Goal: Task Accomplishment & Management: Manage account settings

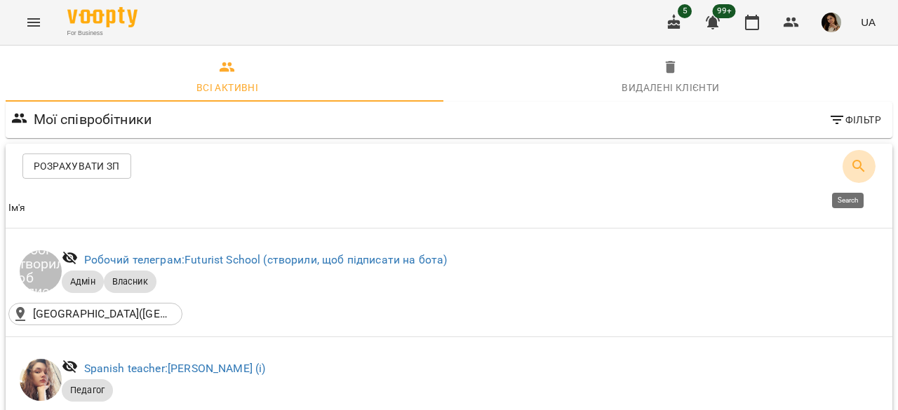
click at [842, 169] on button "Search" at bounding box center [859, 166] width 34 height 34
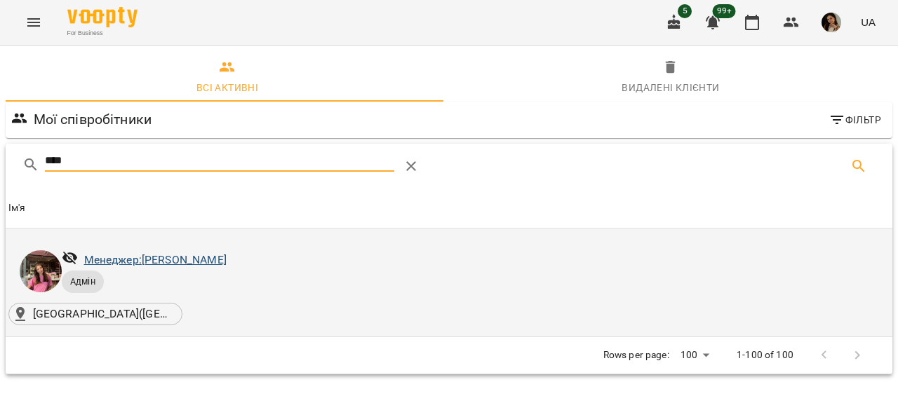
type input "****"
click at [227, 258] on link "Менеджер: Зайцева Мілєна Павлівна" at bounding box center [155, 259] width 142 height 13
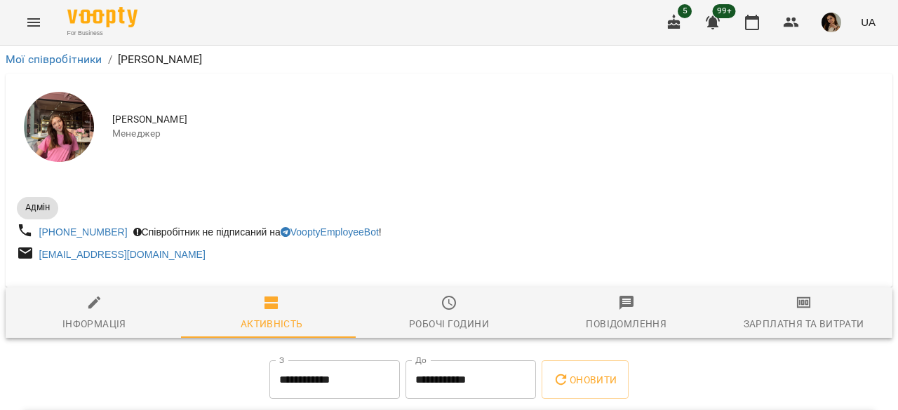
click at [764, 302] on span "Зарплатня та Витрати" at bounding box center [803, 314] width 161 height 38
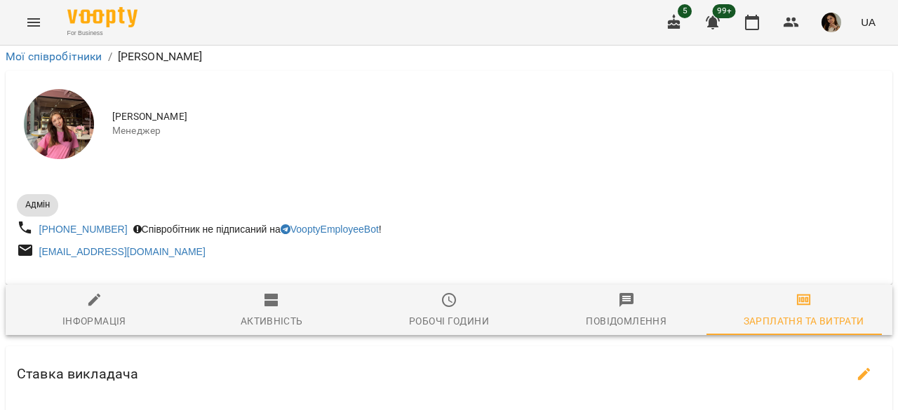
scroll to position [201, 0]
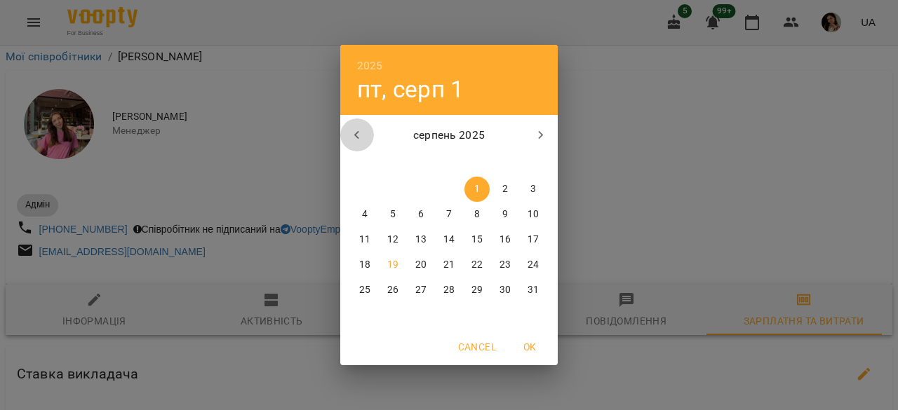
click at [362, 133] on icon "button" at bounding box center [357, 135] width 17 height 17
click at [396, 216] on span "3" at bounding box center [392, 215] width 25 height 14
type input "**********"
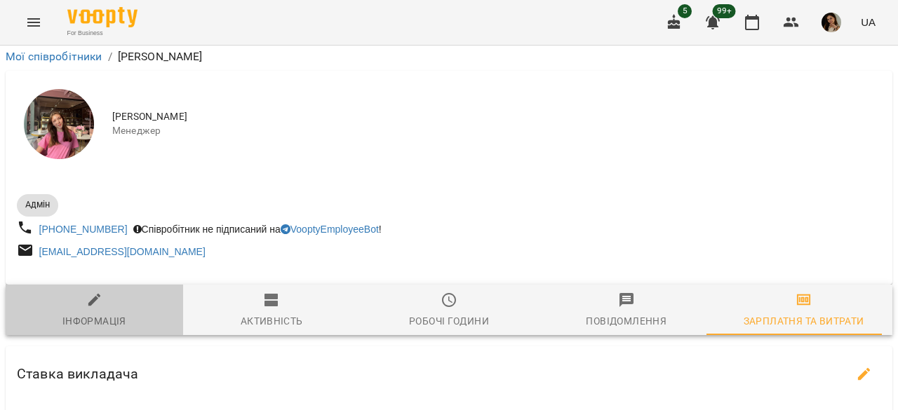
click at [129, 302] on span "Інформація" at bounding box center [94, 311] width 161 height 38
select select "**"
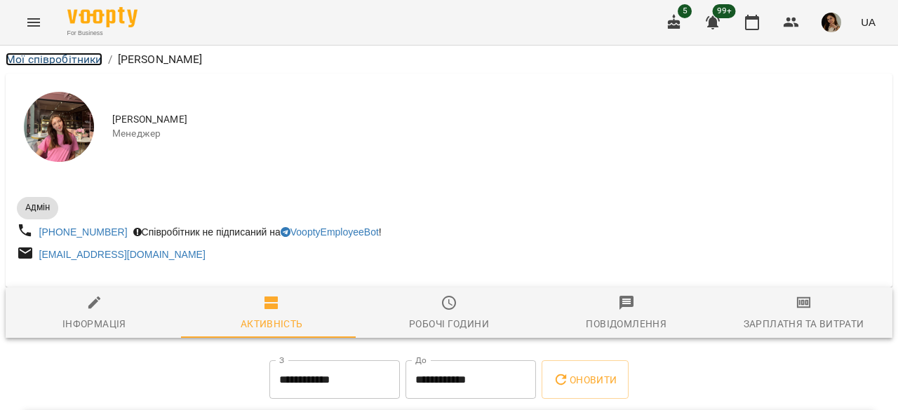
click at [70, 57] on link "Мої співробітники" at bounding box center [54, 59] width 97 height 13
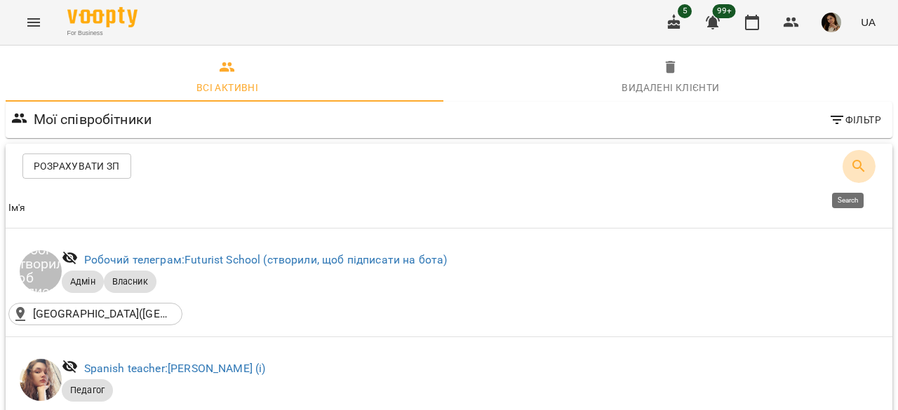
click at [850, 164] on icon "Search" at bounding box center [858, 166] width 17 height 17
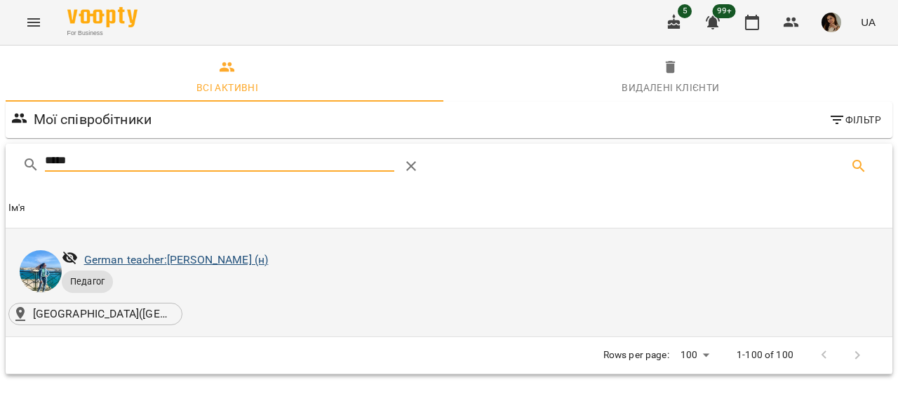
type input "*****"
click at [254, 262] on link "German teacher: Берковець Дарина Володимирівна (н)" at bounding box center [176, 259] width 185 height 13
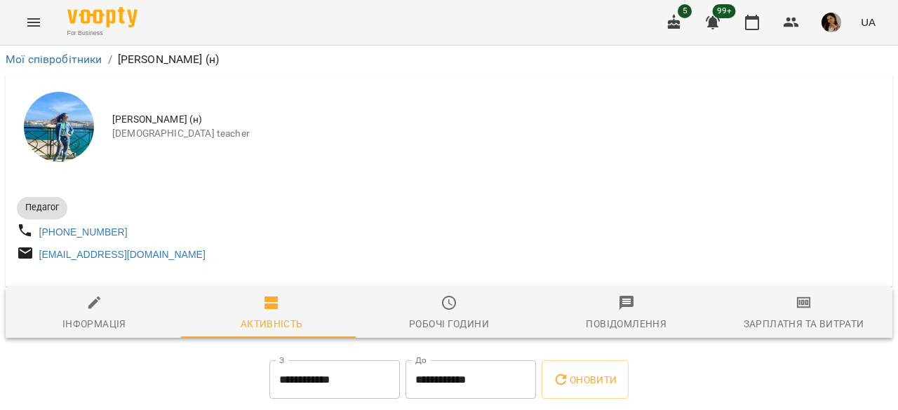
click at [803, 309] on span "Зарплатня та Витрати" at bounding box center [803, 314] width 161 height 38
click at [83, 61] on link "Мої співробітники" at bounding box center [54, 59] width 97 height 13
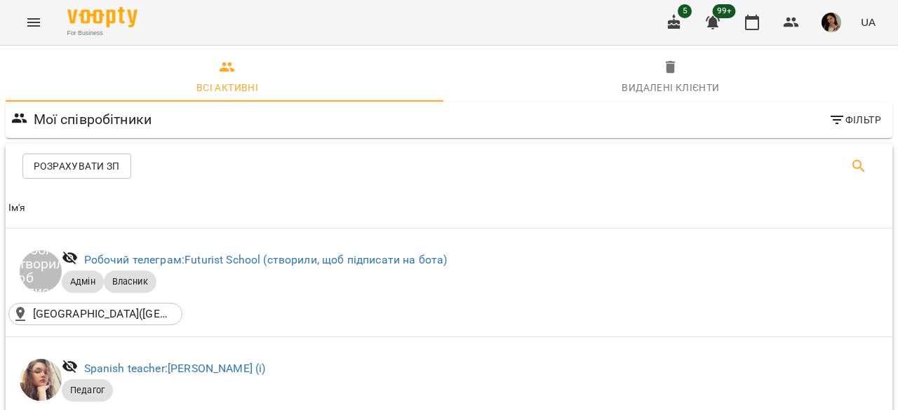
click at [853, 161] on icon "Search" at bounding box center [859, 166] width 12 height 12
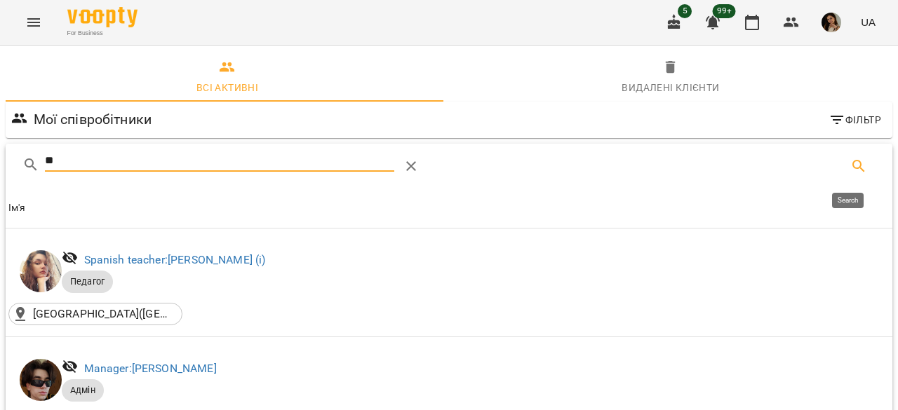
type input "*"
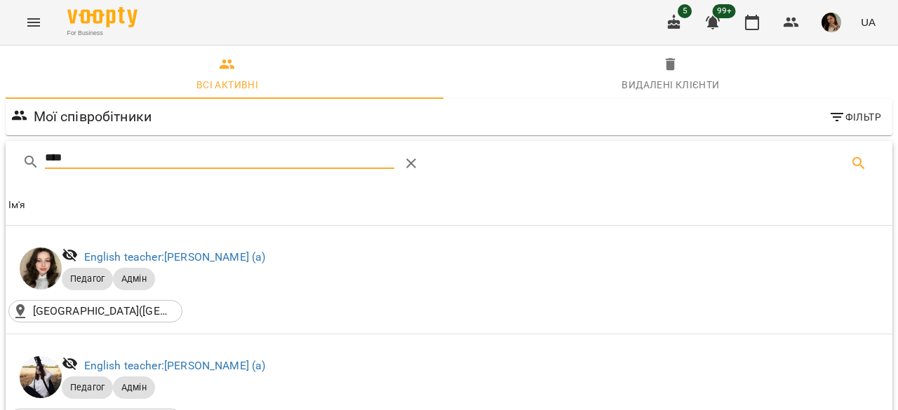
scroll to position [220, 0]
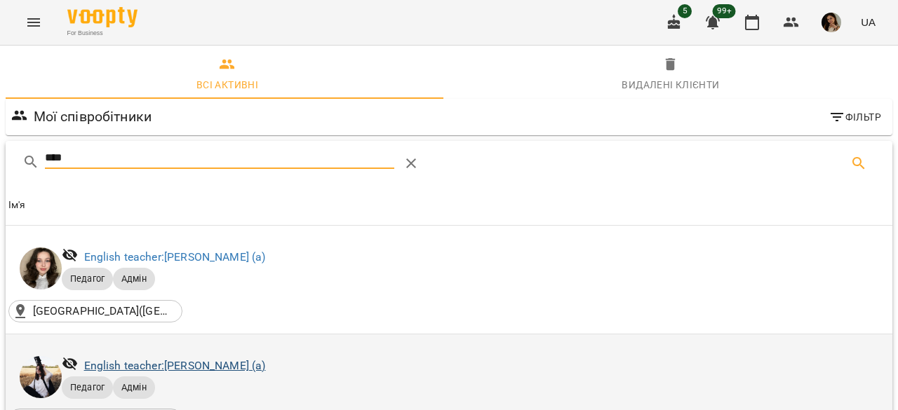
type input "****"
click at [261, 359] on link "English teacher: Корнєва Марина Володимирівна (а)" at bounding box center [175, 365] width 182 height 13
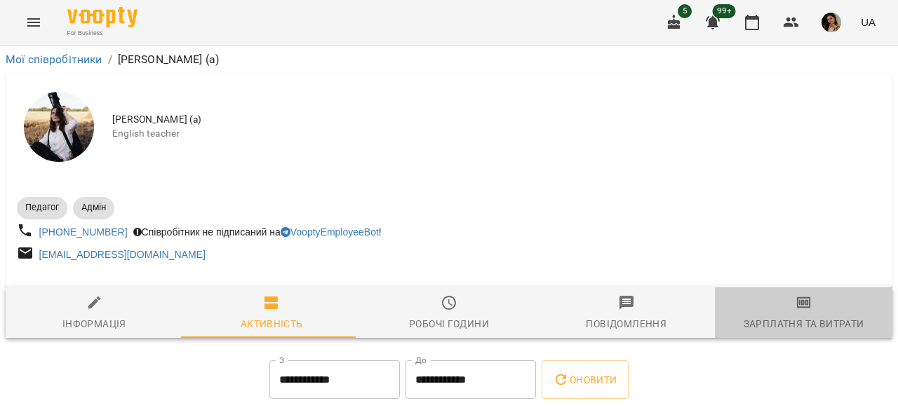
click at [784, 298] on span "Зарплатня та Витрати" at bounding box center [803, 314] width 161 height 38
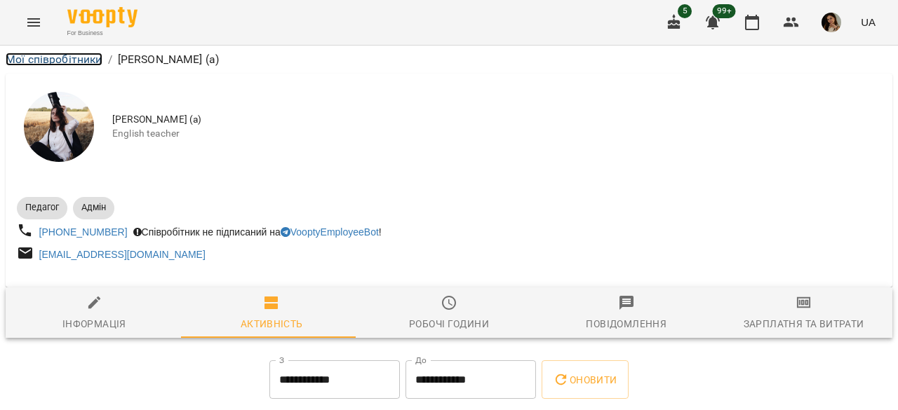
click at [90, 61] on link "Мої співробітники" at bounding box center [54, 59] width 97 height 13
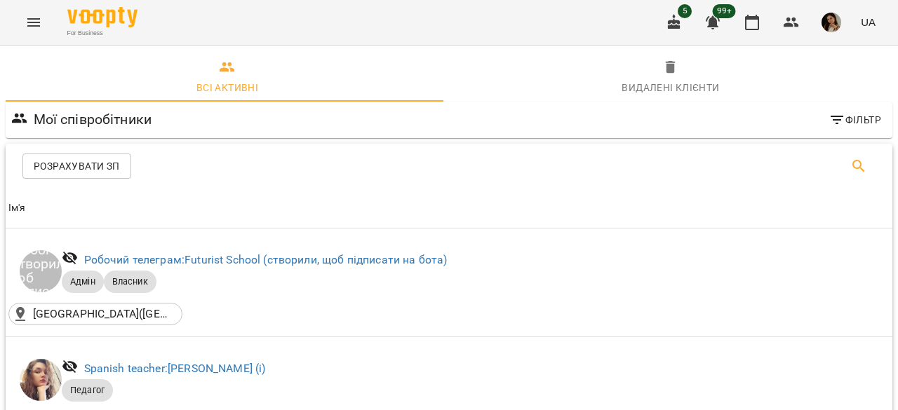
click at [854, 161] on icon "Search" at bounding box center [858, 166] width 17 height 17
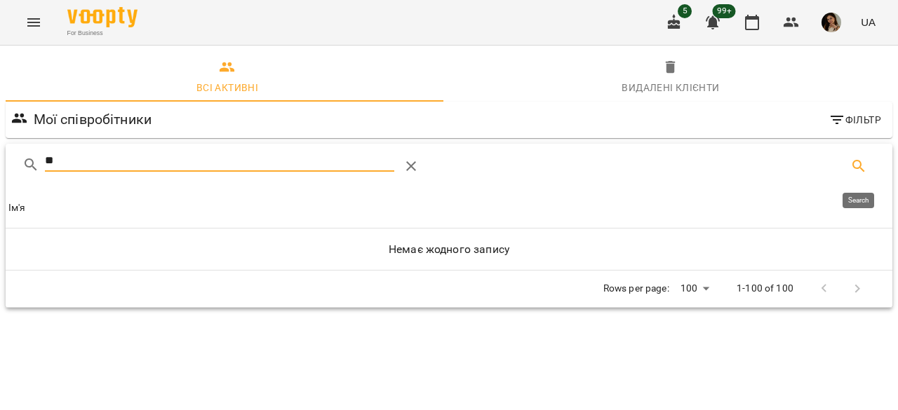
type input "*"
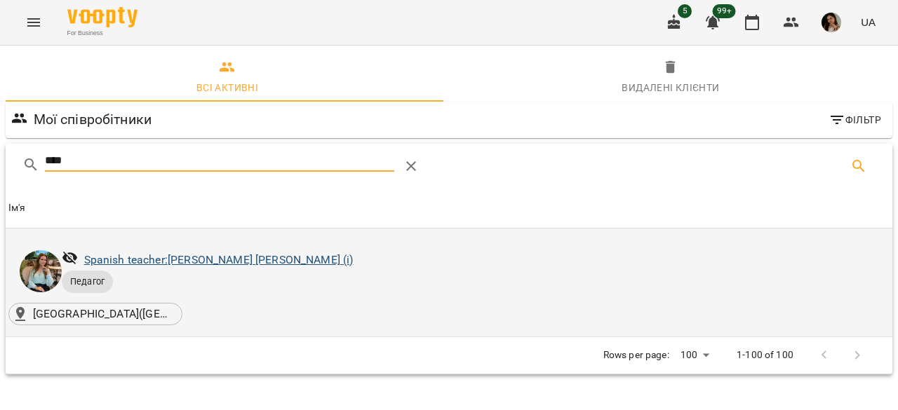
type input "****"
click at [201, 259] on link "[DEMOGRAPHIC_DATA] teacher: [PERSON_NAME] [PERSON_NAME] (і)" at bounding box center [218, 259] width 269 height 13
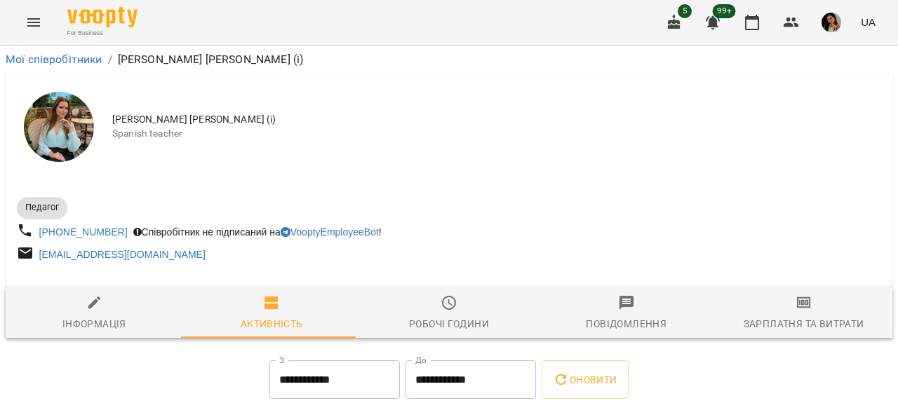
click at [842, 312] on span "Зарплатня та Витрати" at bounding box center [803, 314] width 161 height 38
click at [91, 60] on link "Мої співробітники" at bounding box center [54, 59] width 97 height 13
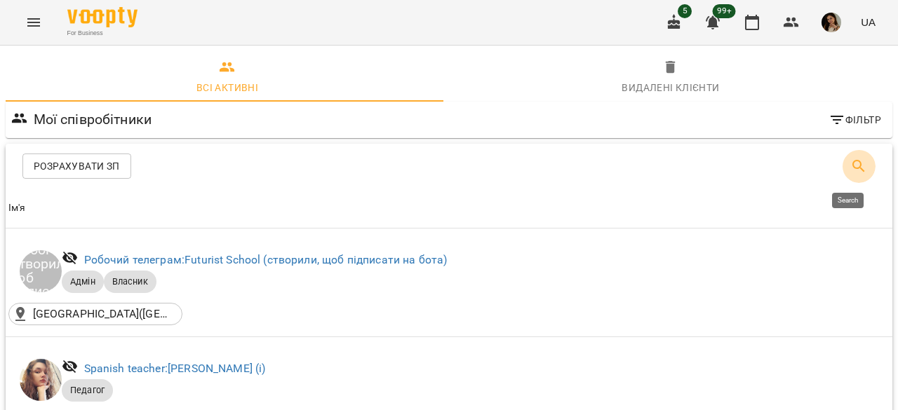
click at [857, 164] on button "Search" at bounding box center [859, 166] width 34 height 34
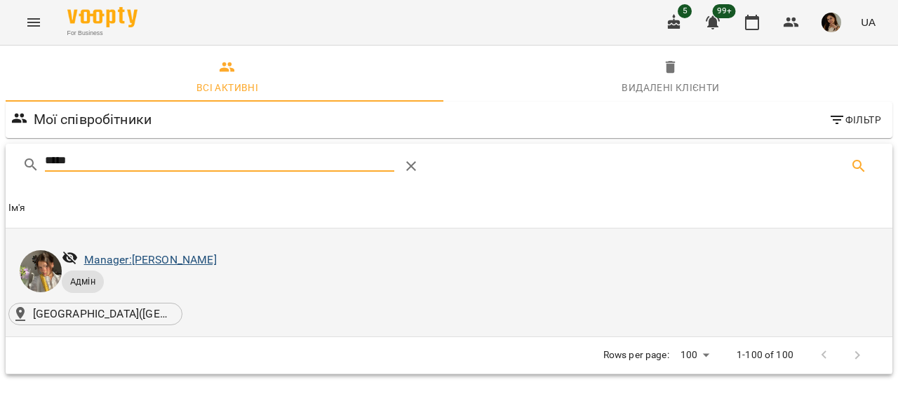
type input "*****"
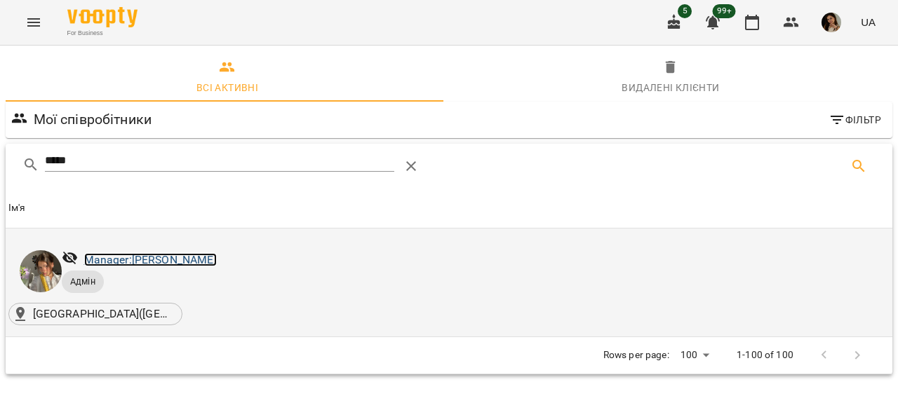
click at [198, 255] on link "Manager: Нестеренко Ірина Валентинівна" at bounding box center [150, 259] width 133 height 13
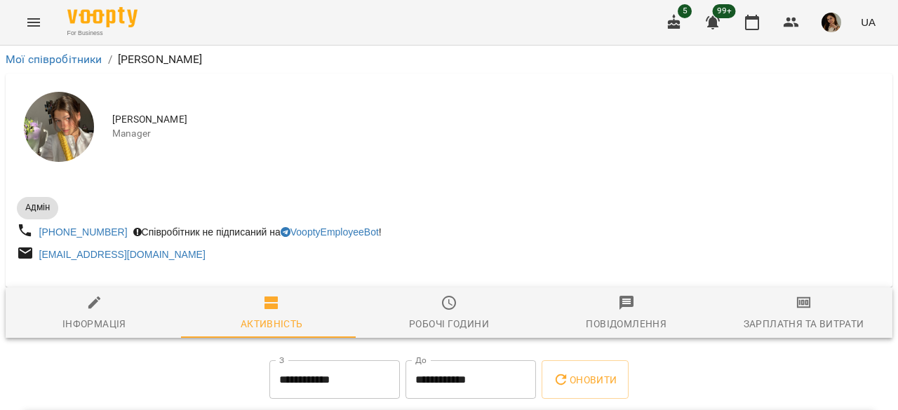
click at [758, 309] on span "Зарплатня та Витрати" at bounding box center [803, 314] width 161 height 38
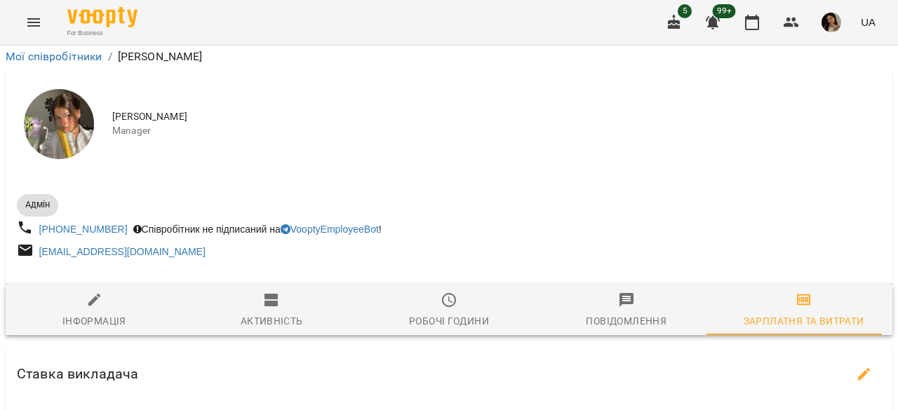
scroll to position [88, 0]
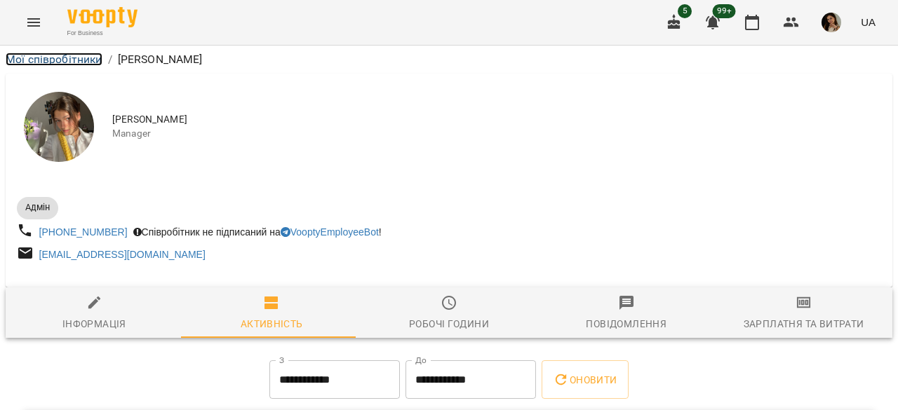
click at [85, 62] on link "Мої співробітники" at bounding box center [54, 59] width 97 height 13
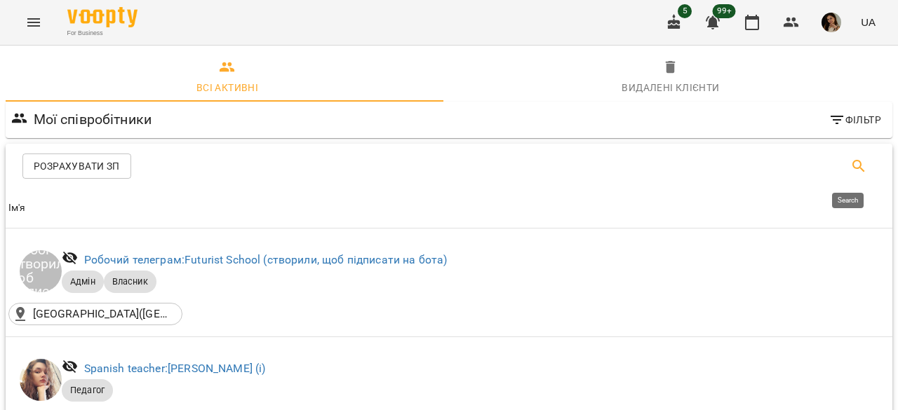
click at [850, 161] on icon "Search" at bounding box center [858, 166] width 17 height 17
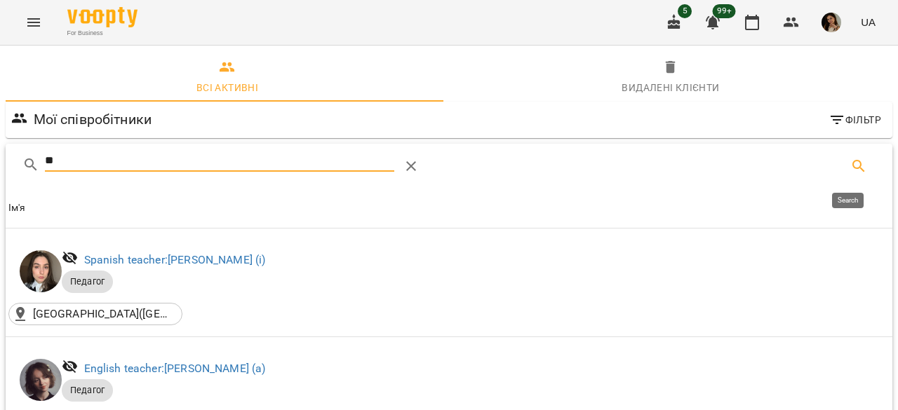
type input "*"
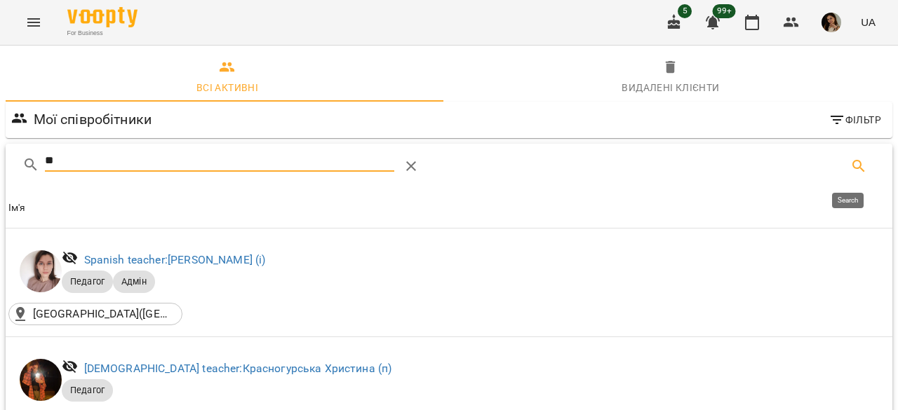
type input "*"
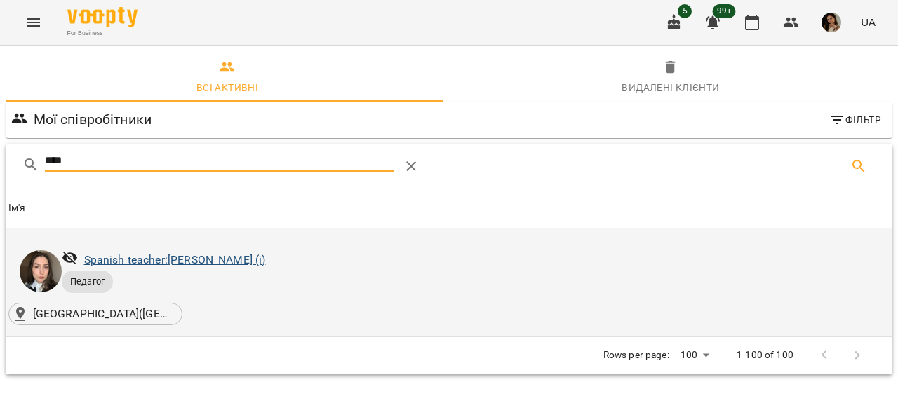
type input "****"
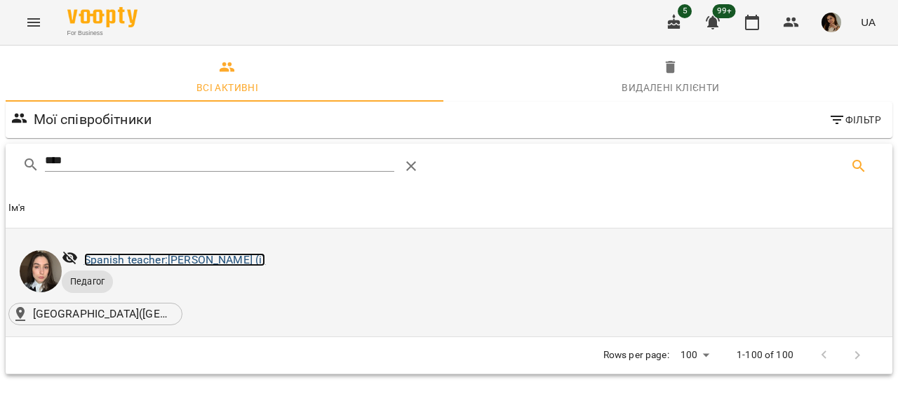
click at [249, 262] on link "Spanish teacher: Грицюк Анна Андріївна (і)" at bounding box center [175, 259] width 182 height 13
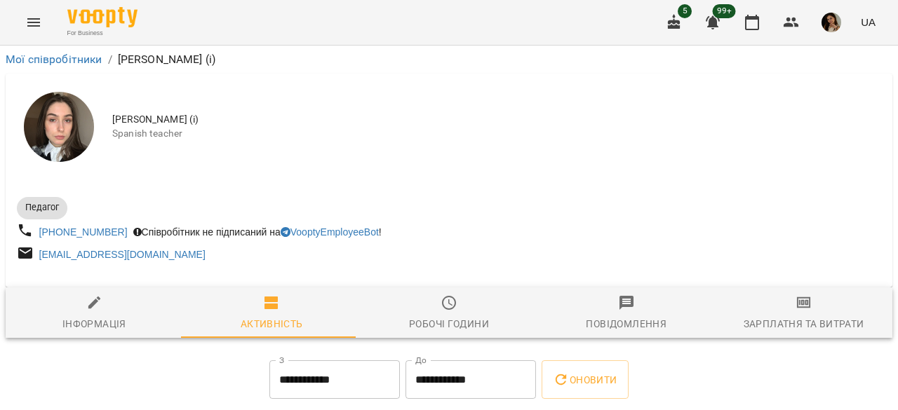
click at [840, 305] on span "Зарплатня та Витрати" at bounding box center [803, 314] width 161 height 38
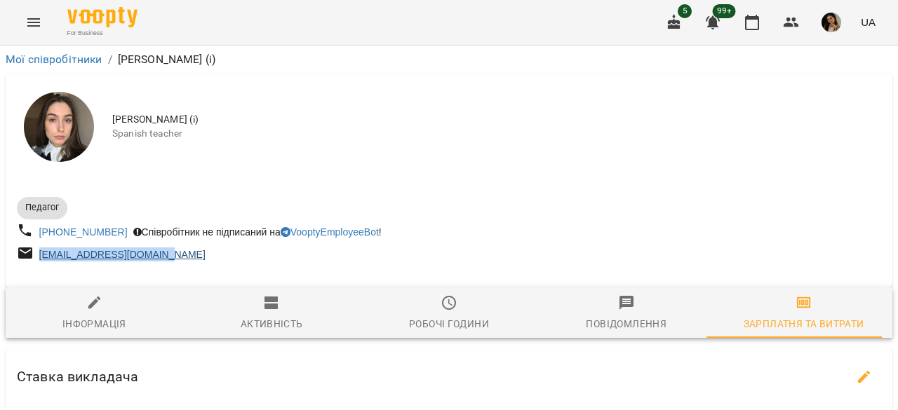
drag, startPoint x: 182, startPoint y: 259, endPoint x: 41, endPoint y: 260, distance: 141.7
click at [41, 260] on div "annahrytsiuk7@gmail.com" at bounding box center [231, 255] width 435 height 26
copy link "annahrytsiuk7@gmail.com"
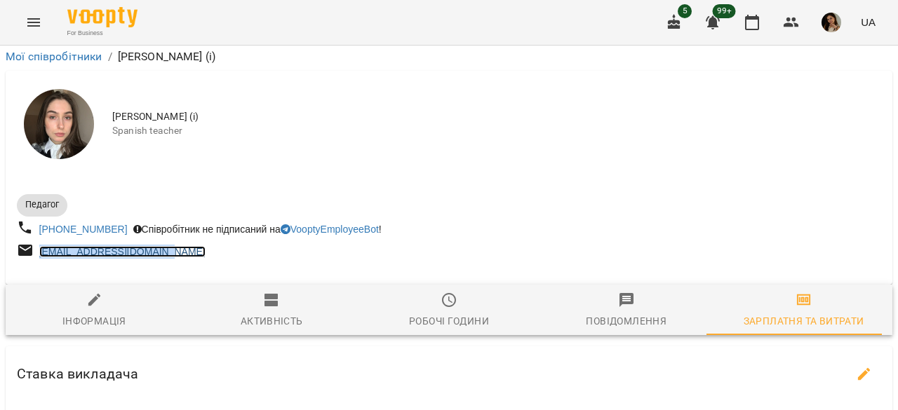
scroll to position [15, 0]
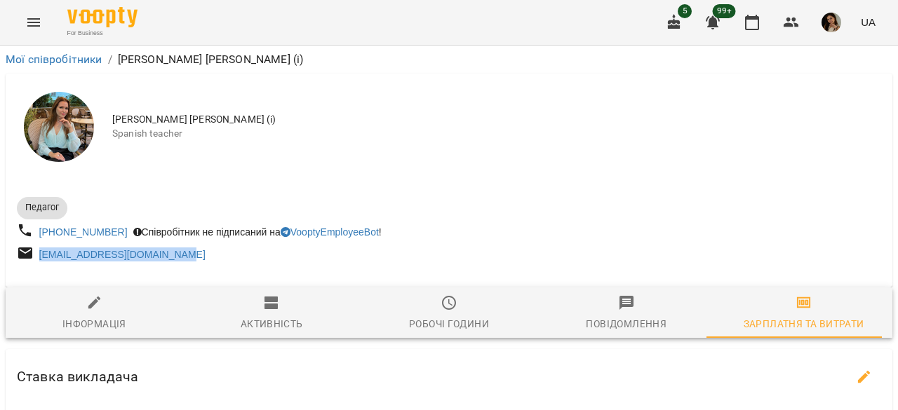
drag, startPoint x: 190, startPoint y: 259, endPoint x: 36, endPoint y: 263, distance: 154.4
click at [36, 263] on div "[EMAIL_ADDRESS][DOMAIN_NAME]" at bounding box center [231, 255] width 435 height 26
copy link "[EMAIL_ADDRESS][DOMAIN_NAME]"
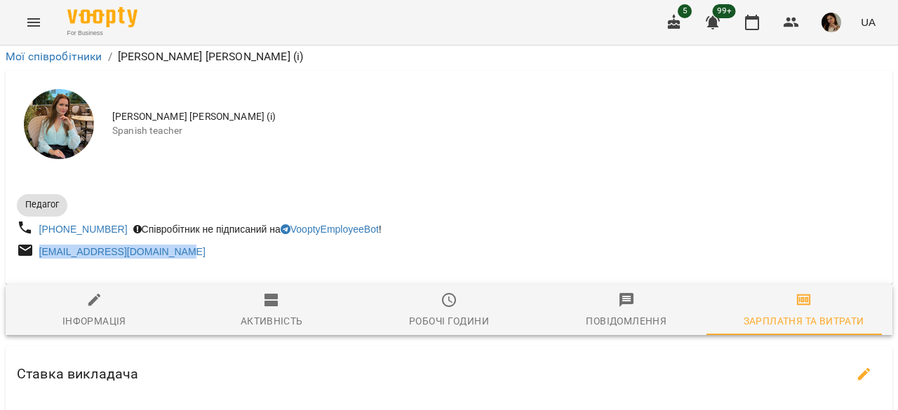
scroll to position [537, 0]
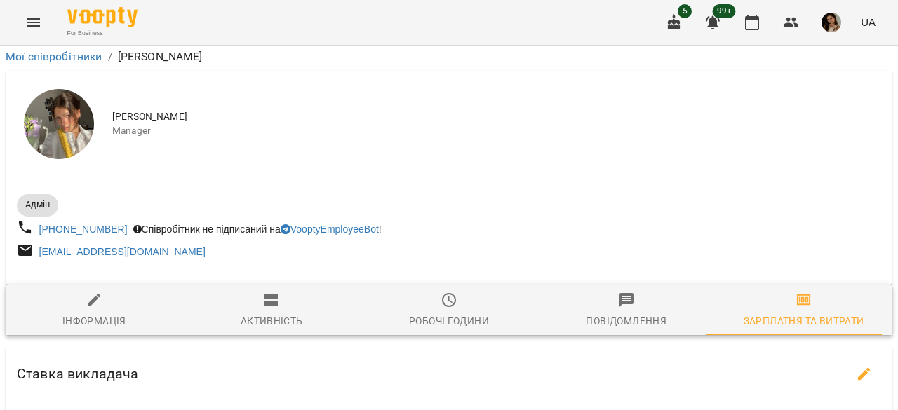
scroll to position [21, 0]
drag, startPoint x: 187, startPoint y: 239, endPoint x: 38, endPoint y: 243, distance: 149.5
click at [38, 243] on div "nesterenko25350@gmail.com" at bounding box center [231, 252] width 435 height 26
copy link "nesterenko25350@gmail.com"
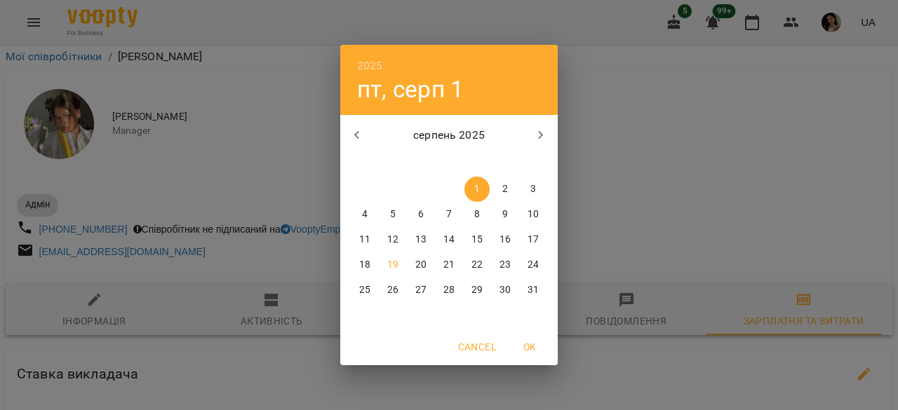
click at [354, 137] on icon "button" at bounding box center [357, 135] width 17 height 17
click at [405, 209] on span "6" at bounding box center [392, 215] width 25 height 14
type input "**********"
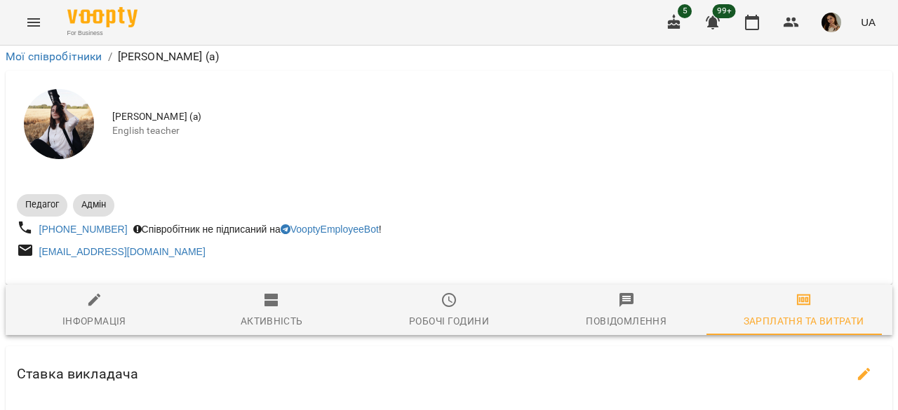
scroll to position [403, 0]
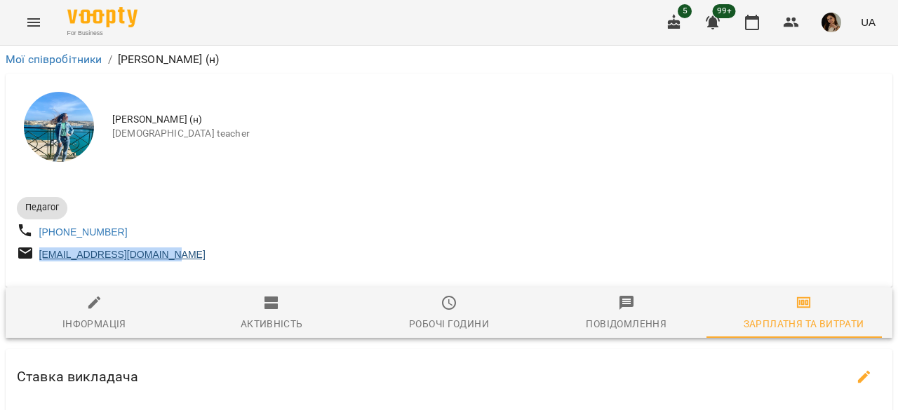
drag, startPoint x: 186, startPoint y: 264, endPoint x: 39, endPoint y: 267, distance: 146.7
click at [39, 267] on div "[EMAIL_ADDRESS][DOMAIN_NAME]" at bounding box center [231, 255] width 435 height 26
copy link "[EMAIL_ADDRESS][DOMAIN_NAME]"
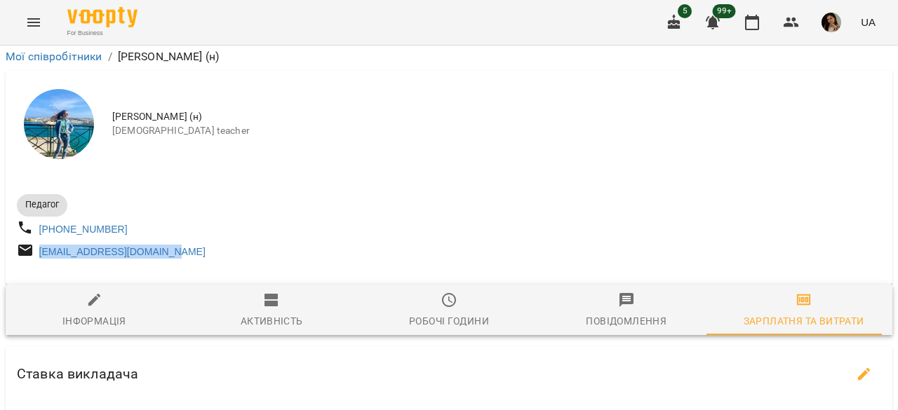
scroll to position [991, 0]
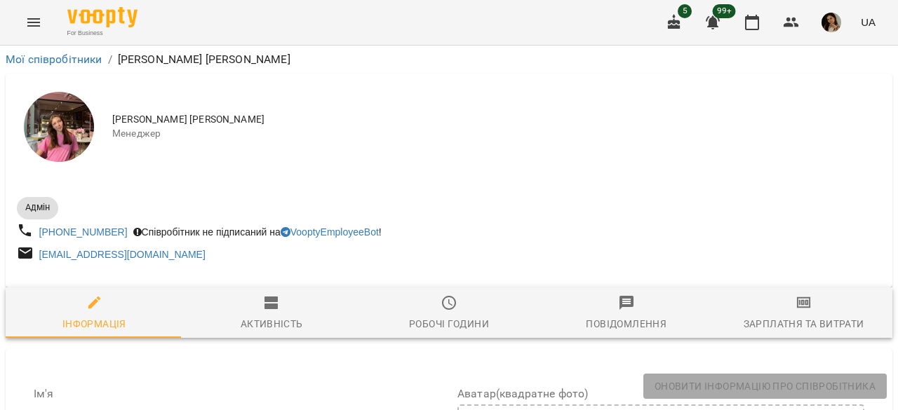
select select "**"
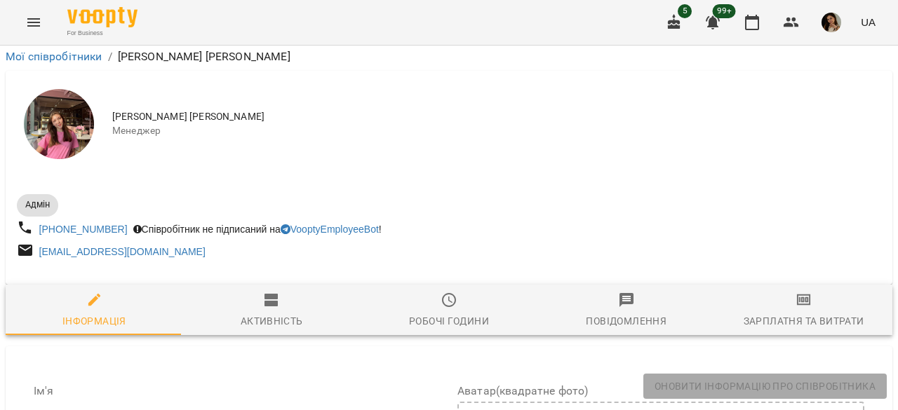
scroll to position [227, 0]
click at [427, 313] on div "Робочі години" at bounding box center [449, 321] width 80 height 17
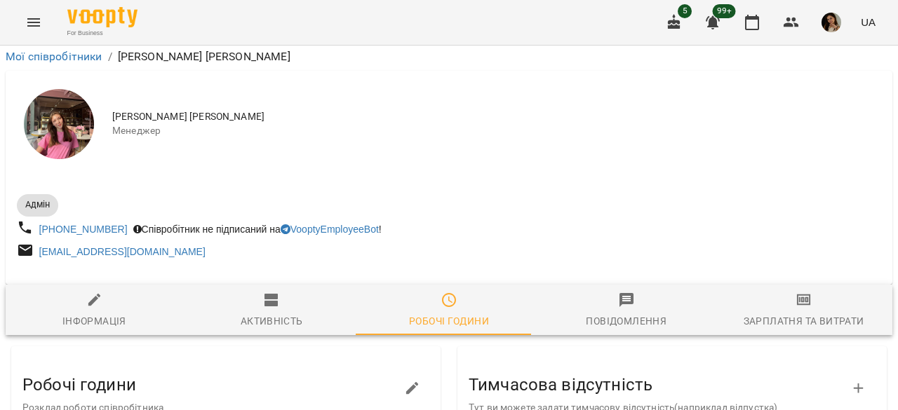
scroll to position [211, 0]
click at [813, 292] on span "Зарплатня та Витрати" at bounding box center [803, 311] width 161 height 38
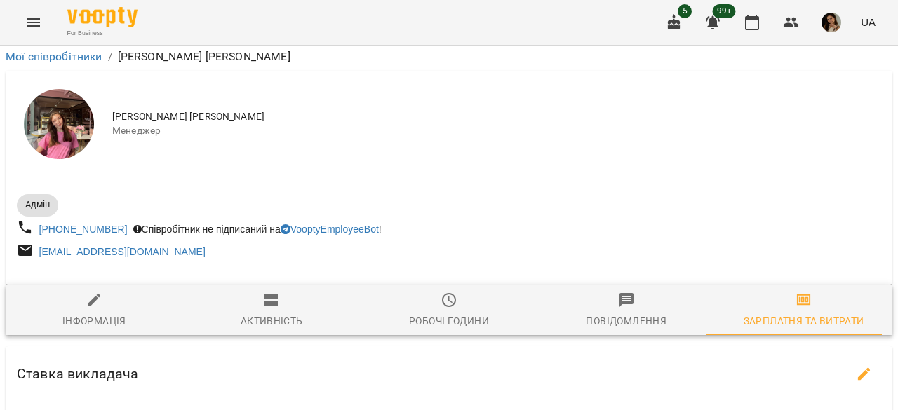
scroll to position [44, 0]
drag, startPoint x: 180, startPoint y: 213, endPoint x: 43, endPoint y: 215, distance: 136.9
click at [43, 239] on div "milenka12334@gmail.com" at bounding box center [231, 252] width 435 height 26
copy link "milenka12334@gmail.com"
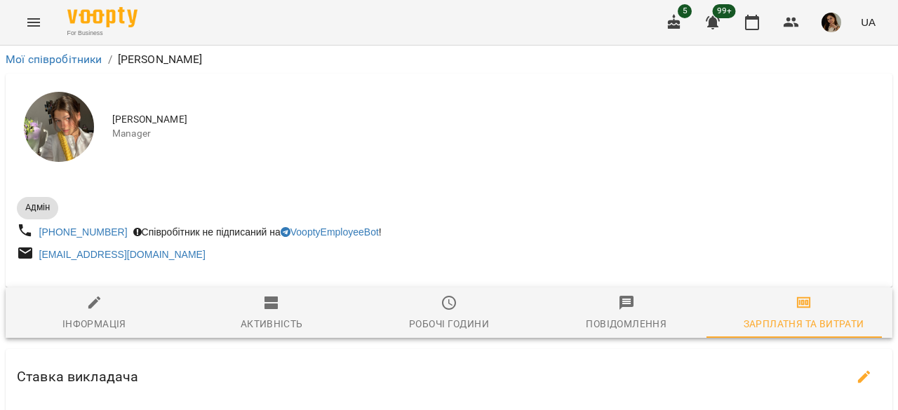
scroll to position [20, 0]
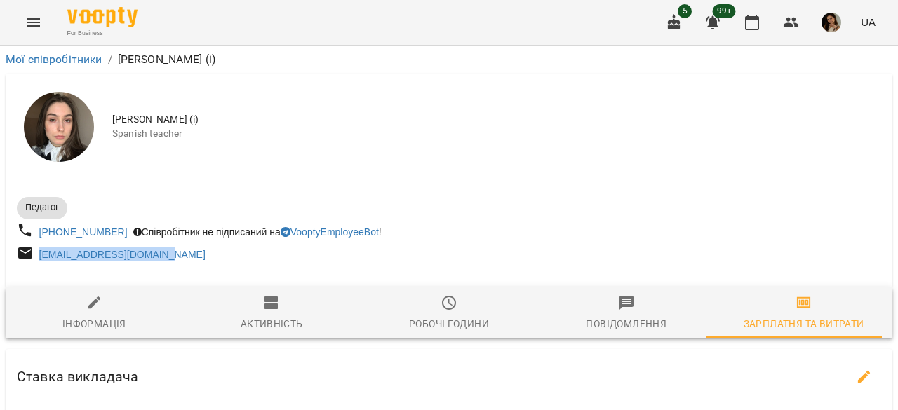
scroll to position [15, 0]
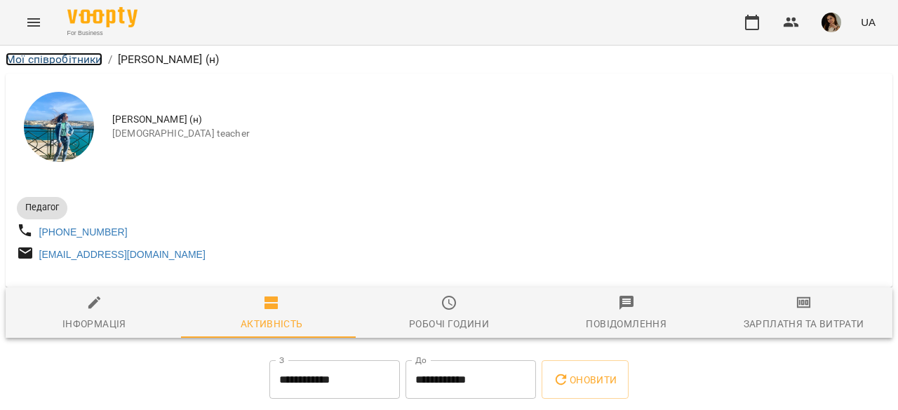
click at [62, 55] on link "Мої співробітники" at bounding box center [54, 59] width 97 height 13
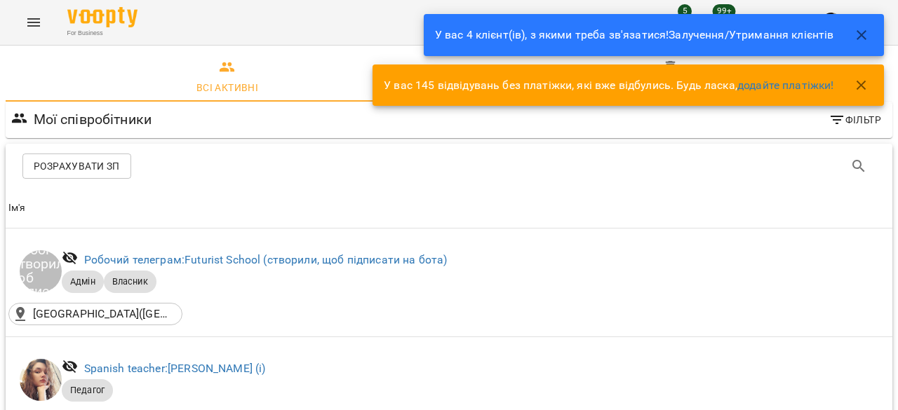
click at [41, 32] on button "Menu" at bounding box center [34, 23] width 34 height 34
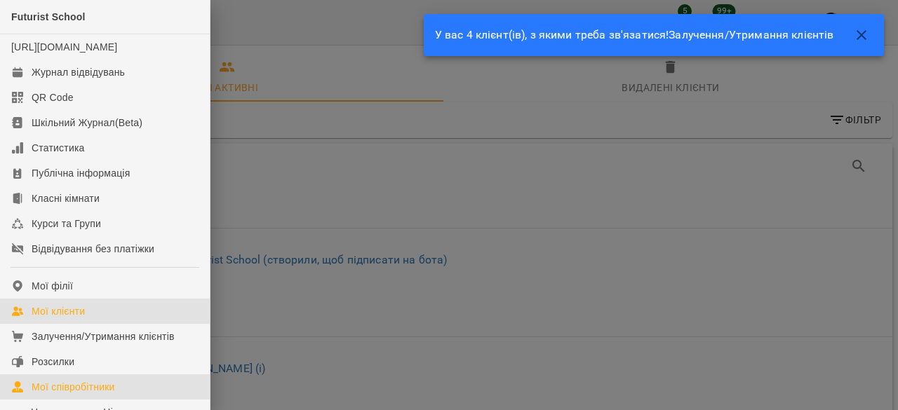
click at [61, 319] on div "Мої клієнти" at bounding box center [58, 312] width 53 height 14
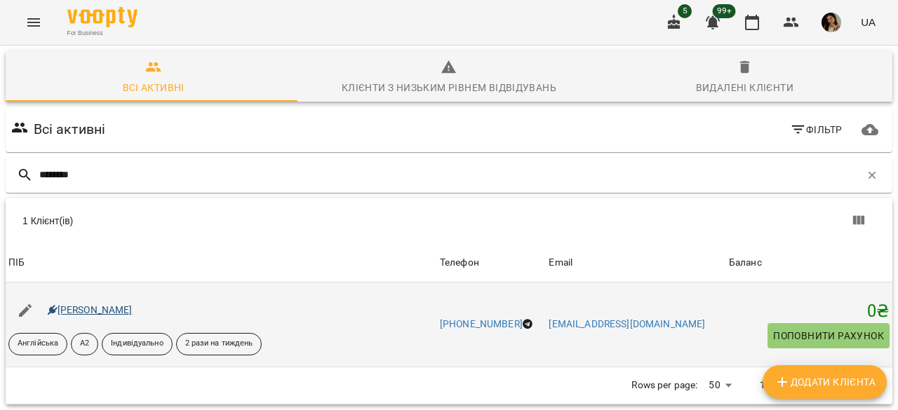
type input "********"
click at [123, 312] on link "Золочевська Ксенія Юріївна" at bounding box center [90, 310] width 85 height 11
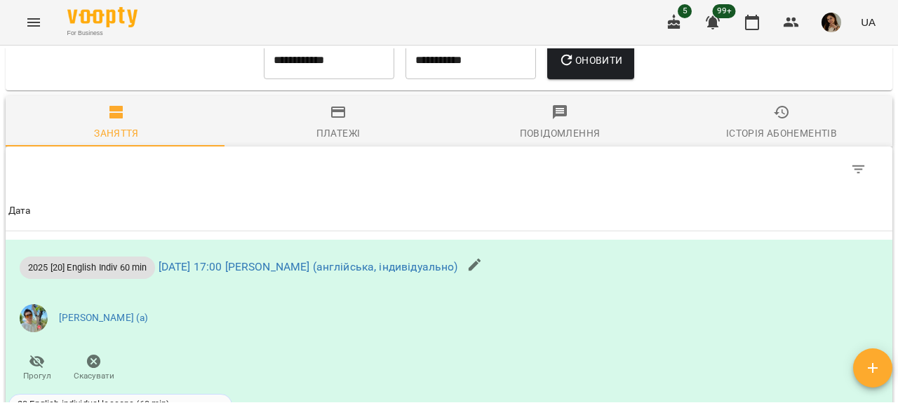
scroll to position [1479, 0]
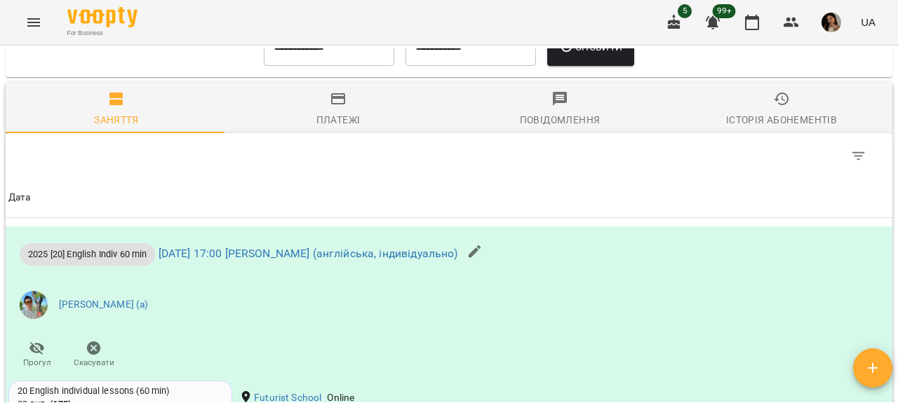
click at [351, 64] on input "**********" at bounding box center [329, 46] width 131 height 39
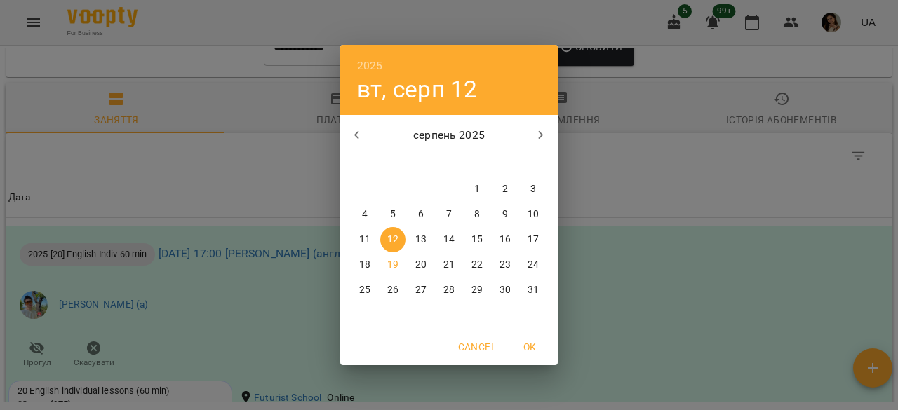
click at [361, 134] on icon "button" at bounding box center [357, 135] width 17 height 17
click at [397, 182] on span "1" at bounding box center [392, 189] width 25 height 14
type input "**********"
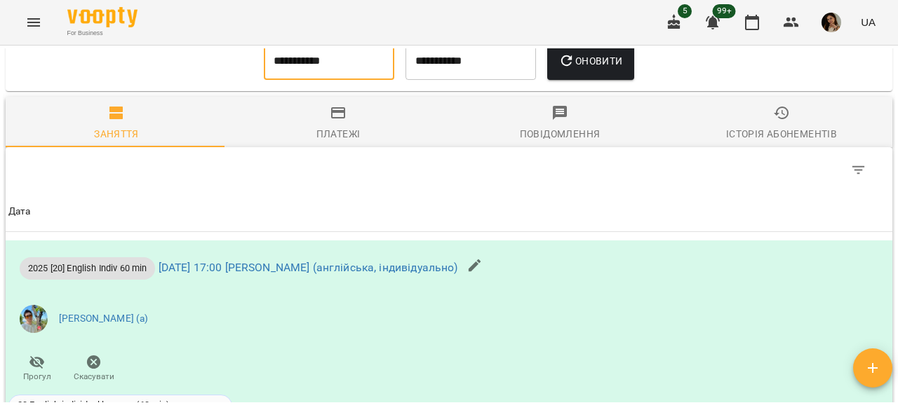
click at [615, 79] on button "Оновити" at bounding box center [590, 60] width 86 height 39
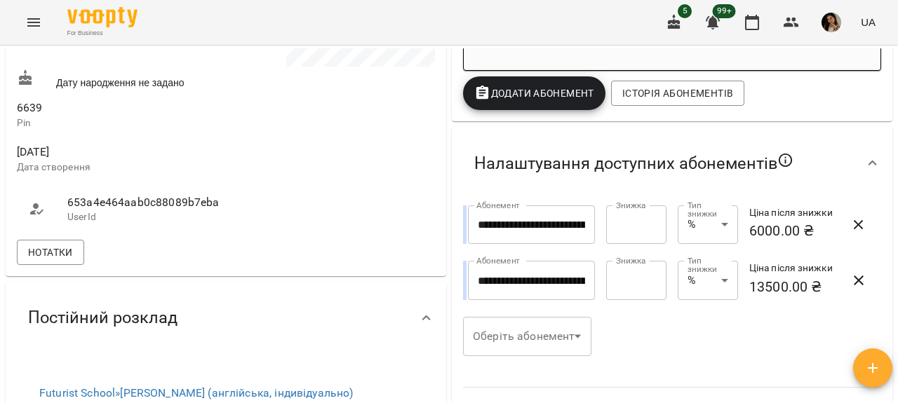
scroll to position [455, 0]
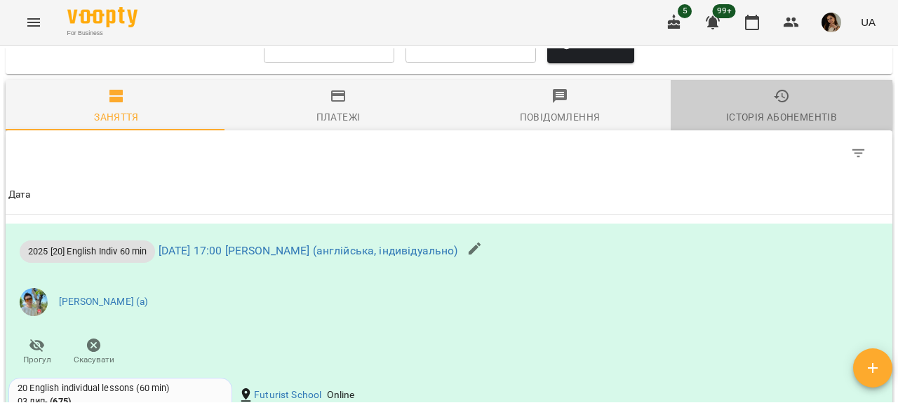
click at [787, 103] on span "Історія абонементів" at bounding box center [781, 107] width 205 height 38
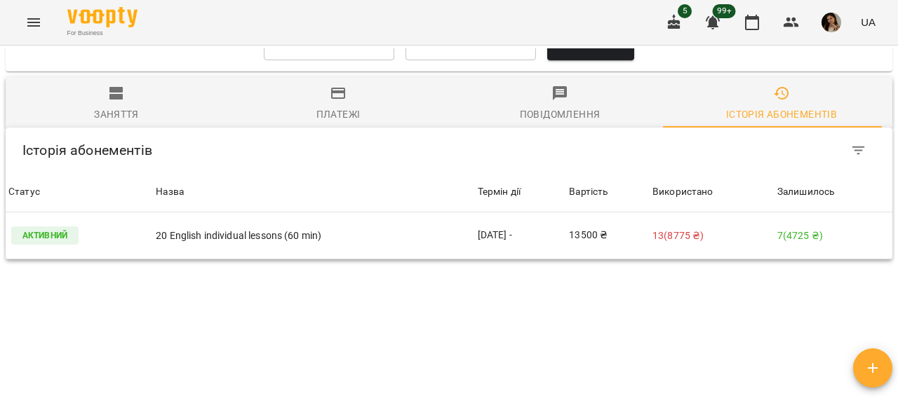
scroll to position [1474, 0]
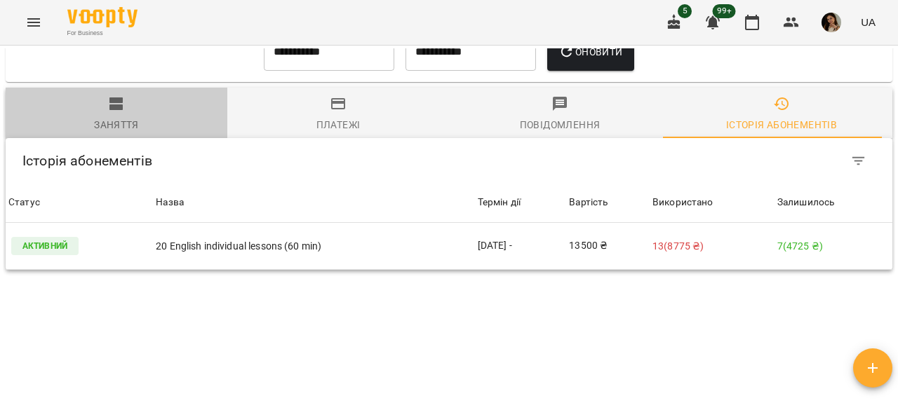
click at [124, 121] on span "Заняття" at bounding box center [116, 114] width 205 height 38
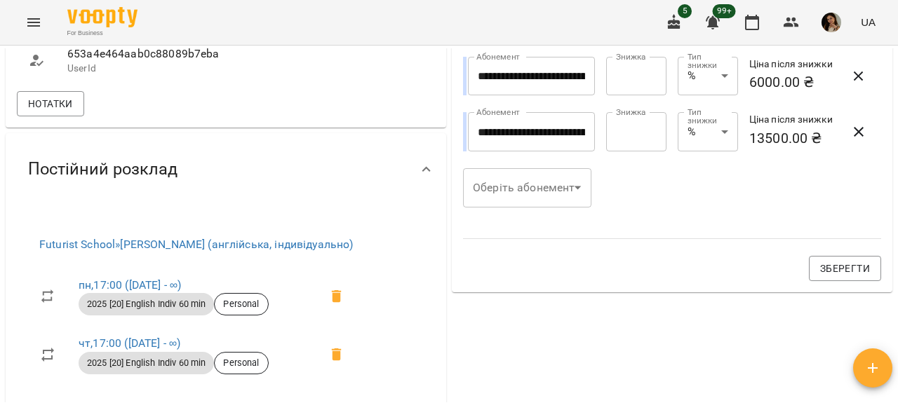
scroll to position [589, 0]
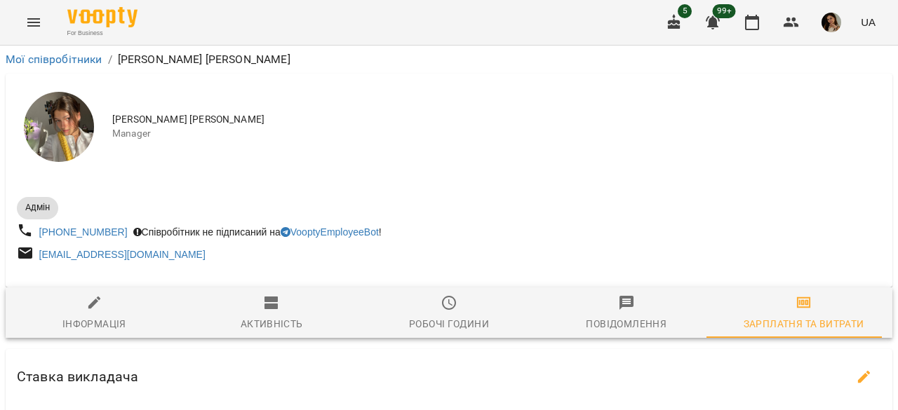
scroll to position [20, 0]
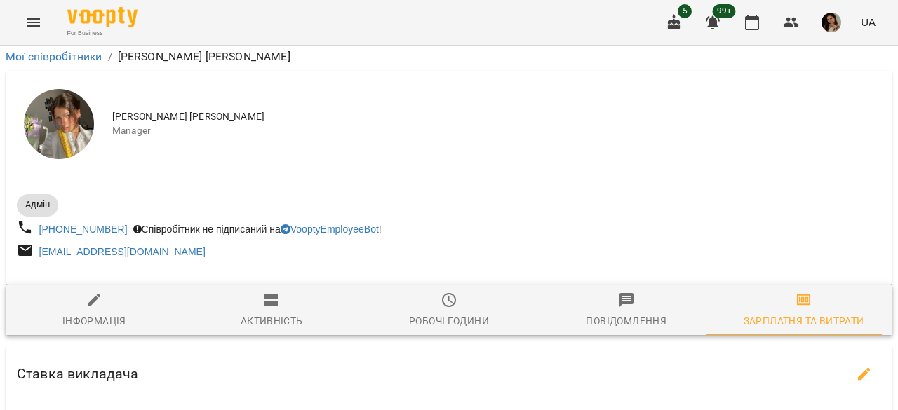
click at [140, 292] on span "Інформація" at bounding box center [94, 311] width 161 height 38
select select "**"
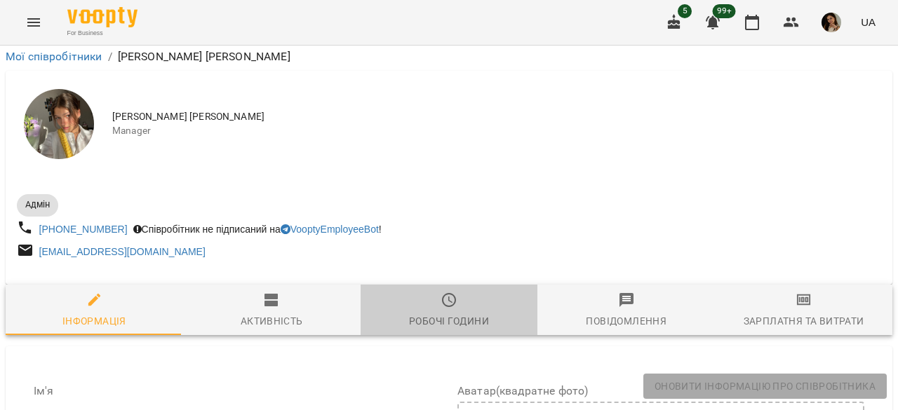
click at [488, 292] on span "Робочі години" at bounding box center [449, 311] width 161 height 38
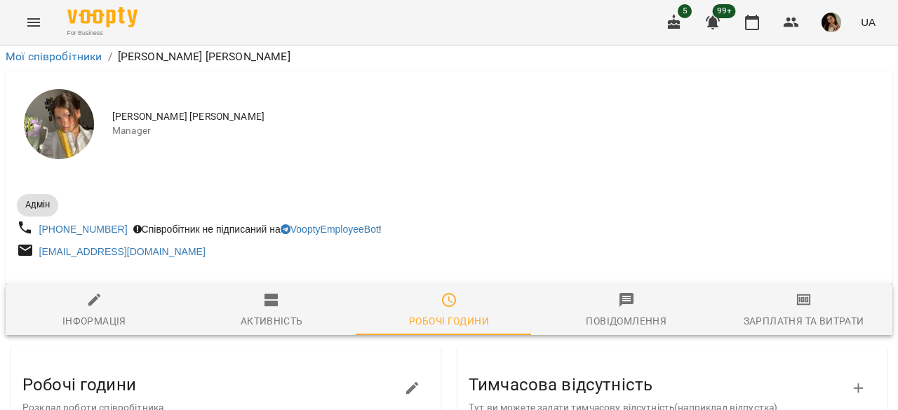
scroll to position [181, 0]
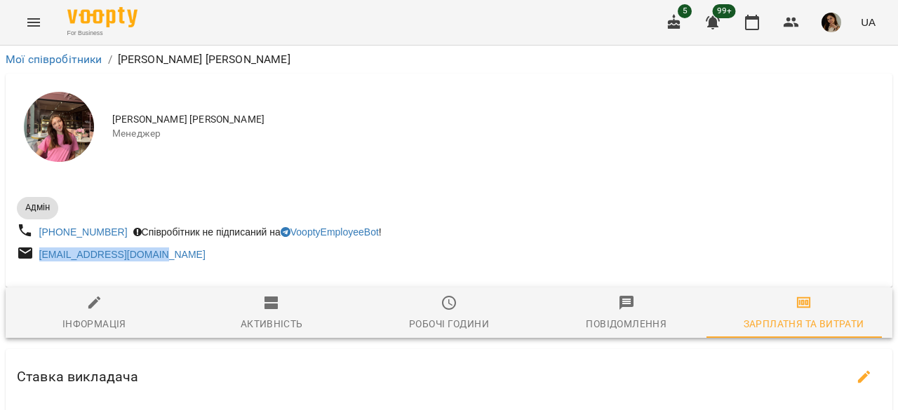
scroll to position [15, 0]
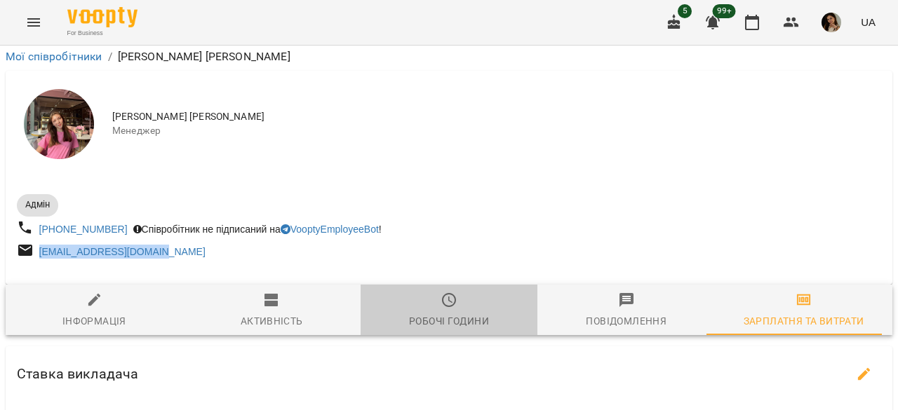
click at [456, 314] on div "Робочі години" at bounding box center [449, 321] width 80 height 17
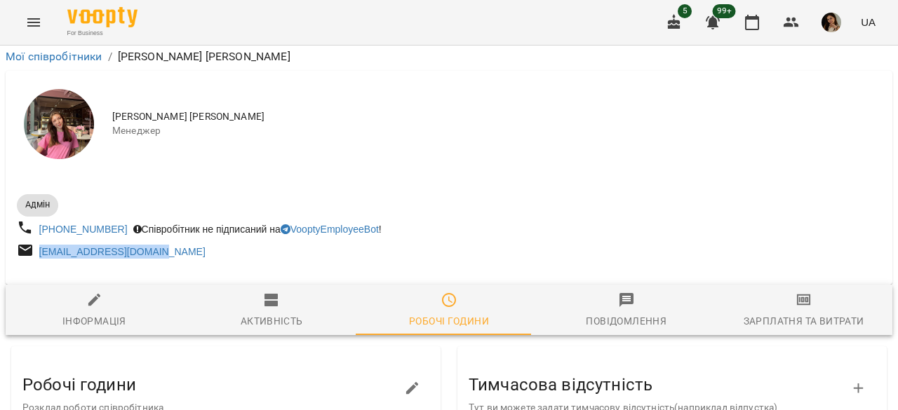
scroll to position [542, 0]
